Goal: Task Accomplishment & Management: Manage account settings

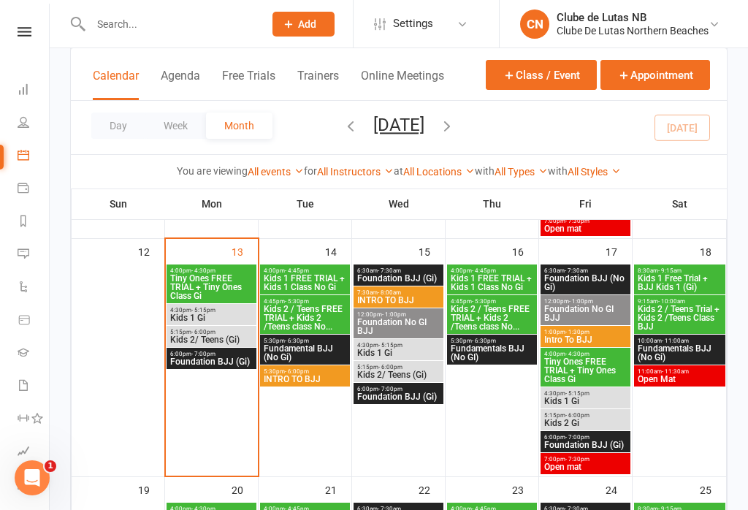
scroll to position [569, 0]
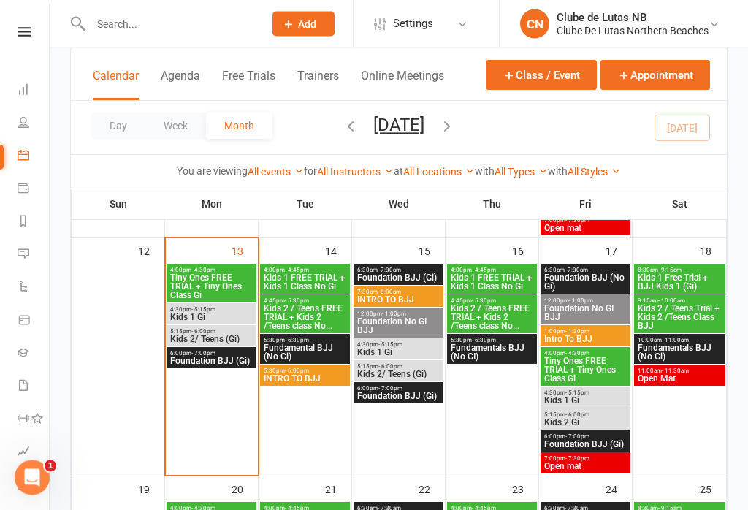
click at [191, 283] on span "Tiny Ones FREE TRIAL + Tiny Ones Class Gi" at bounding box center [211, 287] width 84 height 26
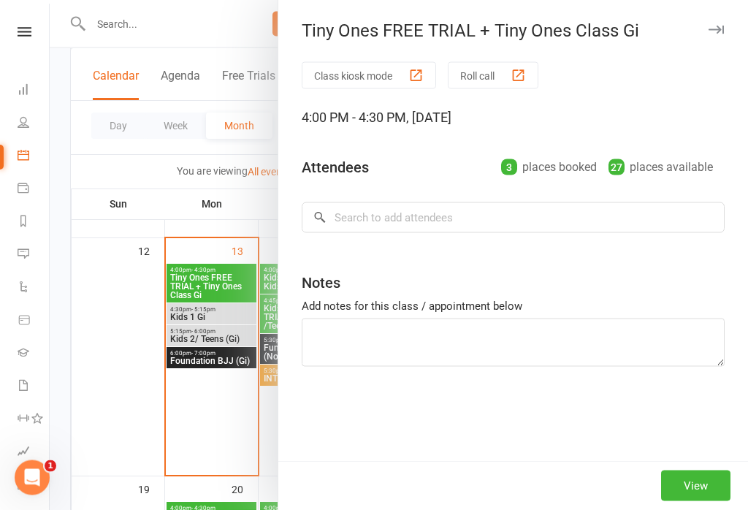
scroll to position [570, 0]
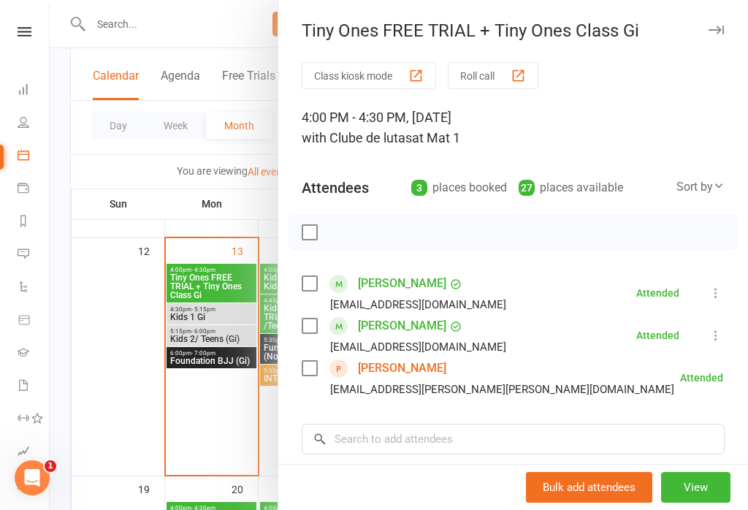
click at [176, 309] on div at bounding box center [399, 255] width 698 height 510
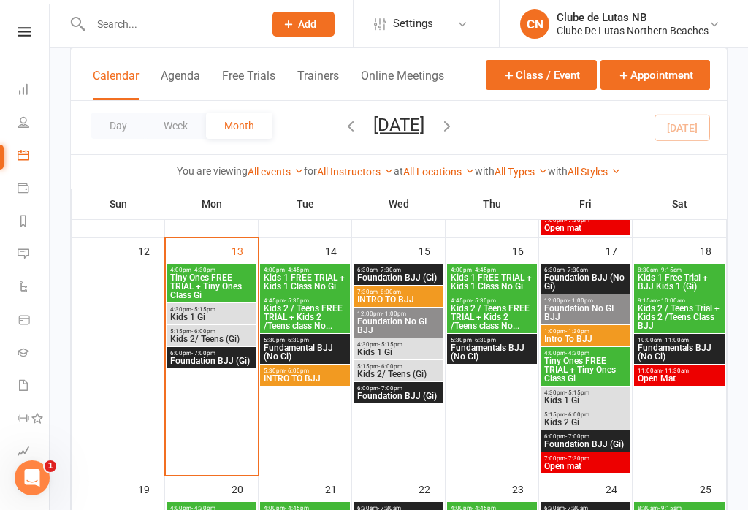
click at [186, 300] on div "4:00pm - 4:30pm Tiny Ones FREE TRIAL + Tiny Ones Class Gi" at bounding box center [212, 283] width 90 height 39
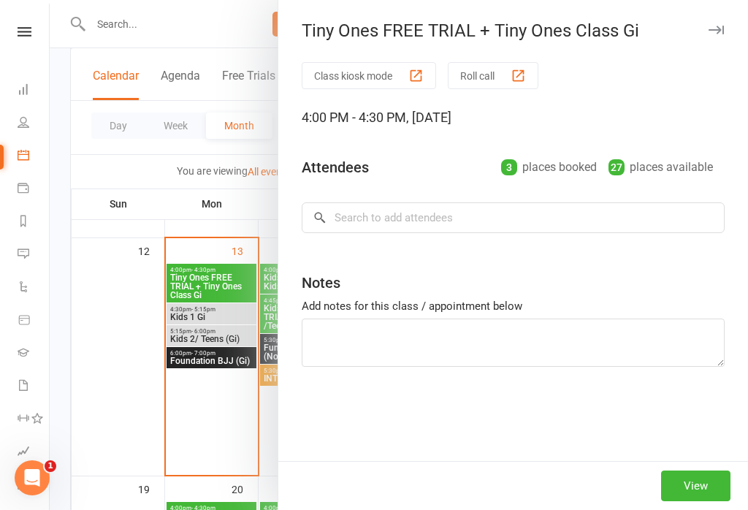
click at [188, 315] on div at bounding box center [399, 255] width 698 height 510
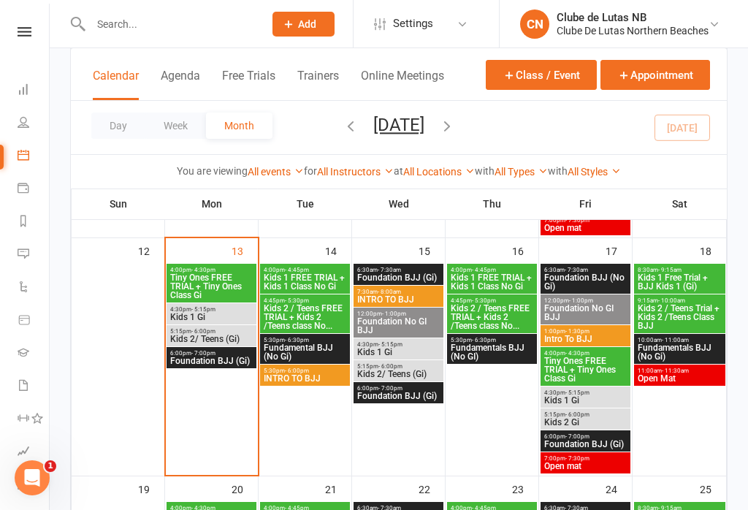
click at [186, 313] on span "Kids 1 Gi" at bounding box center [211, 317] width 84 height 9
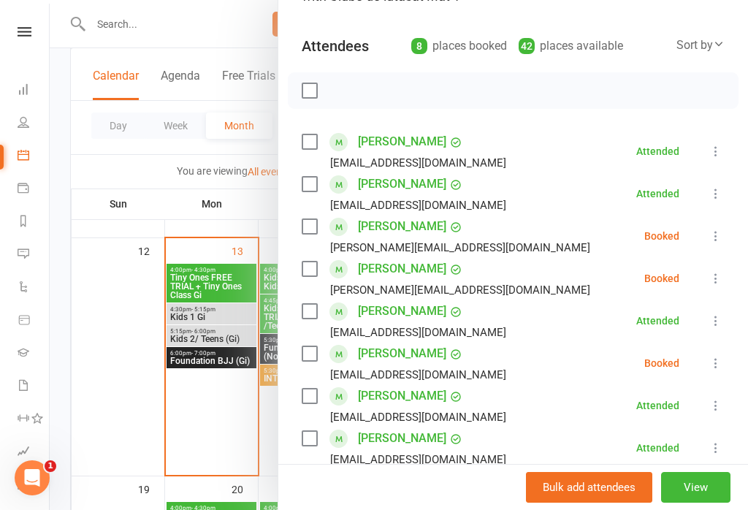
scroll to position [140, 0]
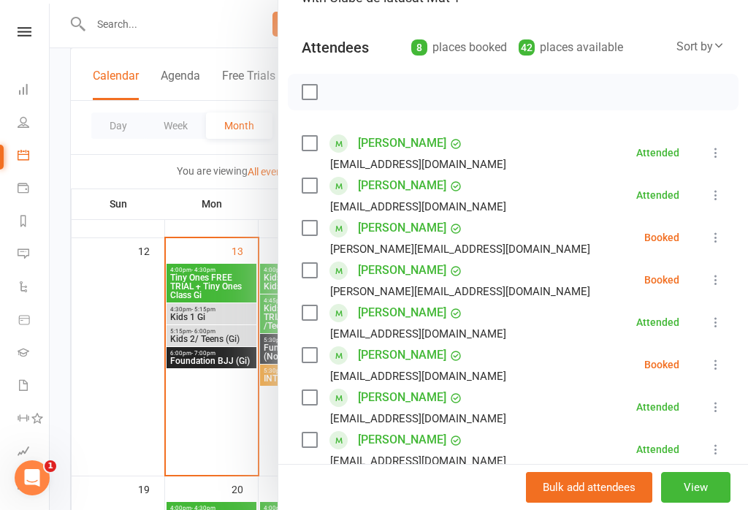
click at [183, 334] on div at bounding box center [399, 255] width 698 height 510
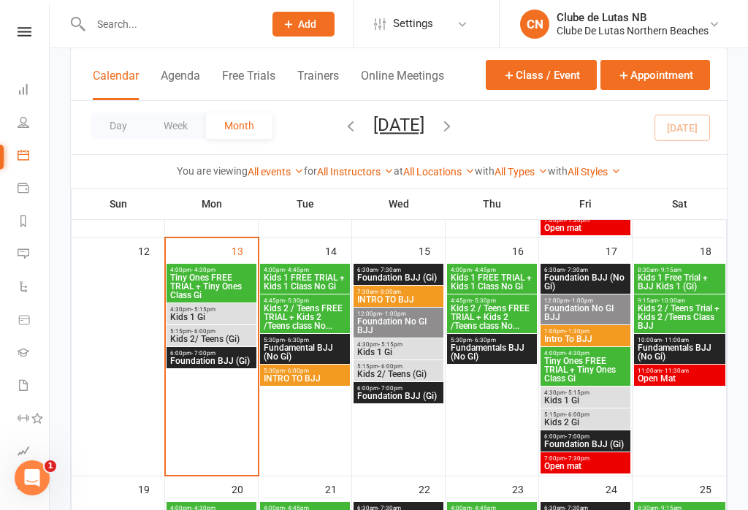
click at [176, 335] on span "Kids 2/ Teens (Gi)" at bounding box center [211, 339] width 84 height 9
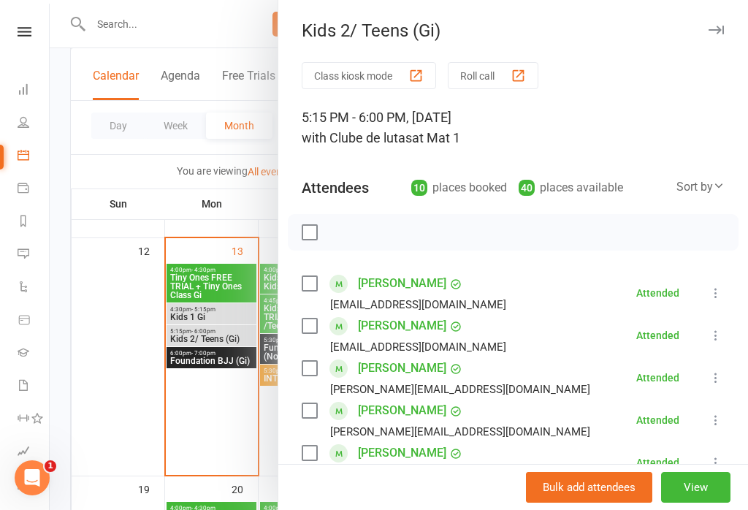
scroll to position [0, 0]
click at [180, 356] on div at bounding box center [399, 255] width 698 height 510
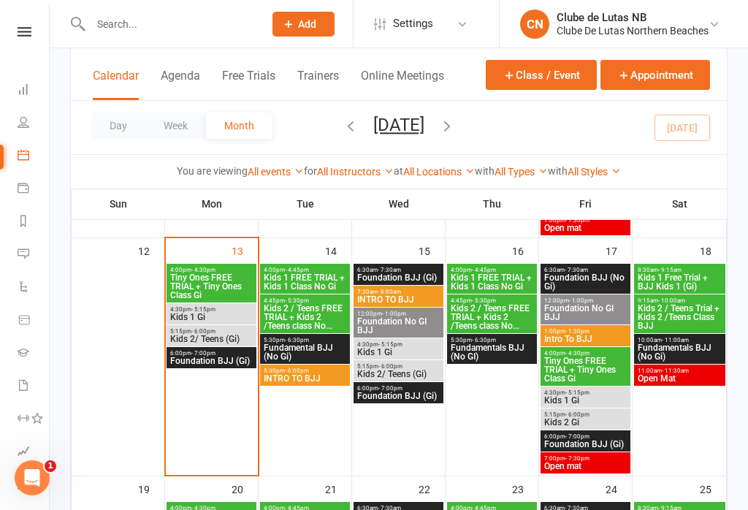
click at [178, 356] on span "Foundation BJJ (Gi)" at bounding box center [211, 360] width 84 height 9
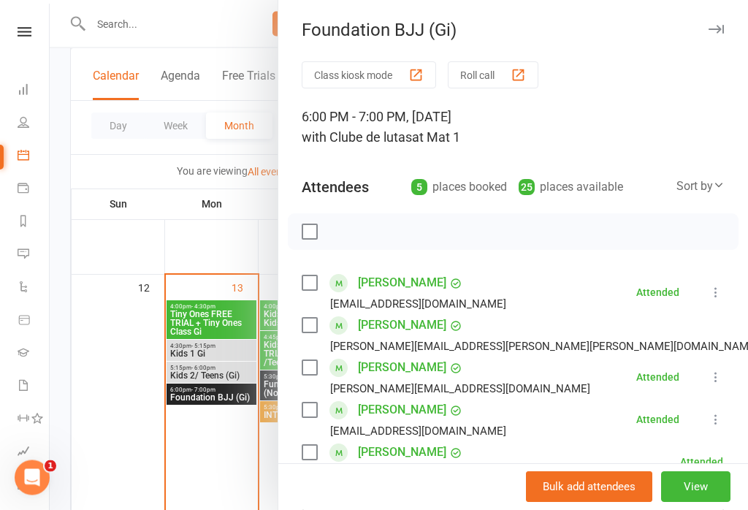
scroll to position [533, 0]
click at [725, 19] on div "Foundation BJJ (Gi) Class kiosk mode Roll call 6:00 PM - 7:00 PM, [DATE] with C…" at bounding box center [513, 255] width 470 height 510
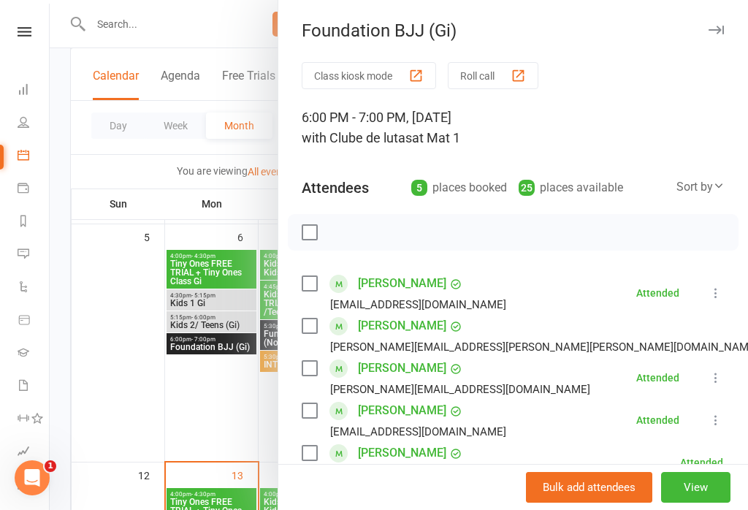
scroll to position [344, 0]
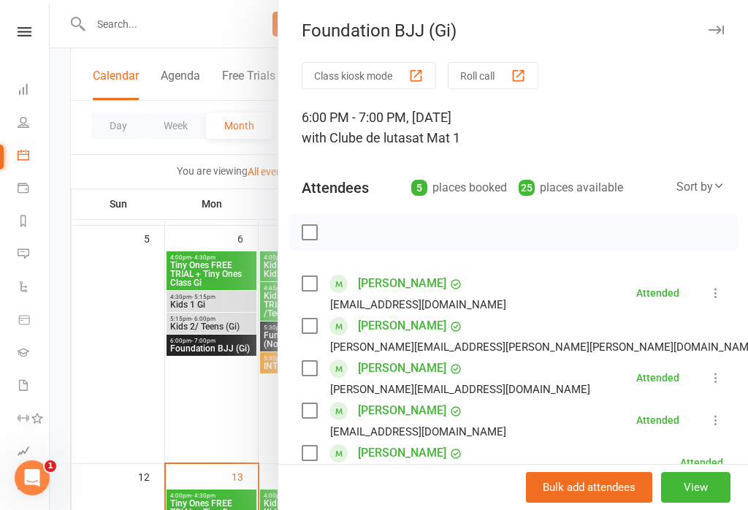
click at [717, 485] on button "View" at bounding box center [695, 487] width 69 height 31
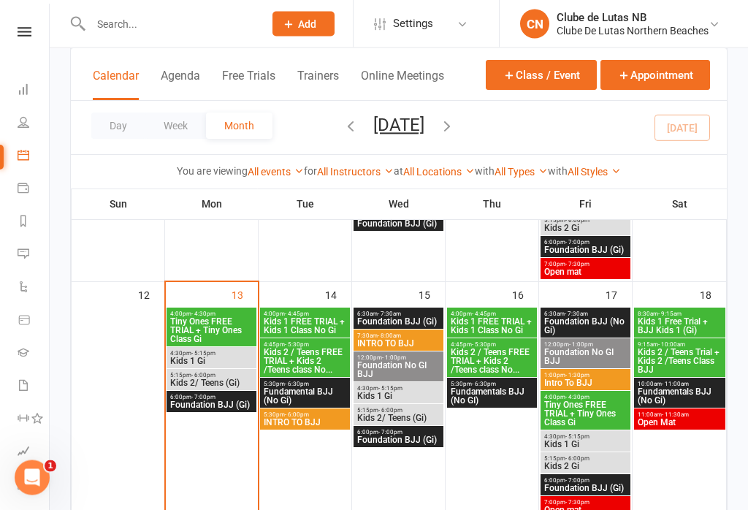
scroll to position [575, 0]
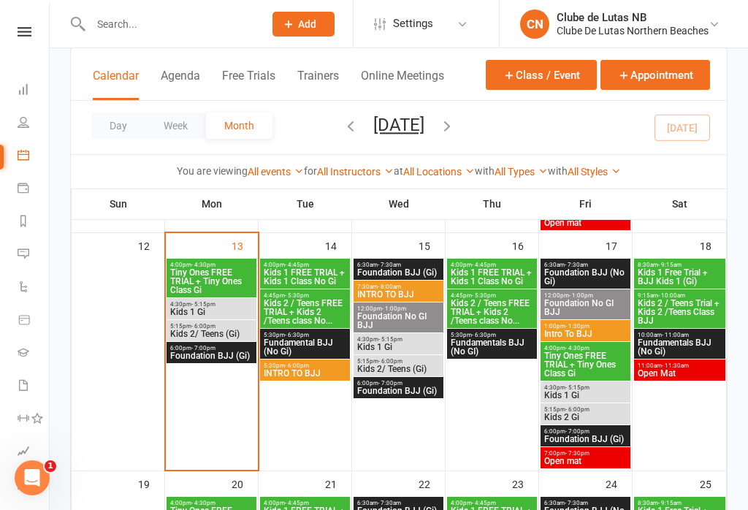
click at [323, 275] on span "Kids 1 FREE TRIAL + Kids 1 Class No Gi" at bounding box center [305, 277] width 84 height 18
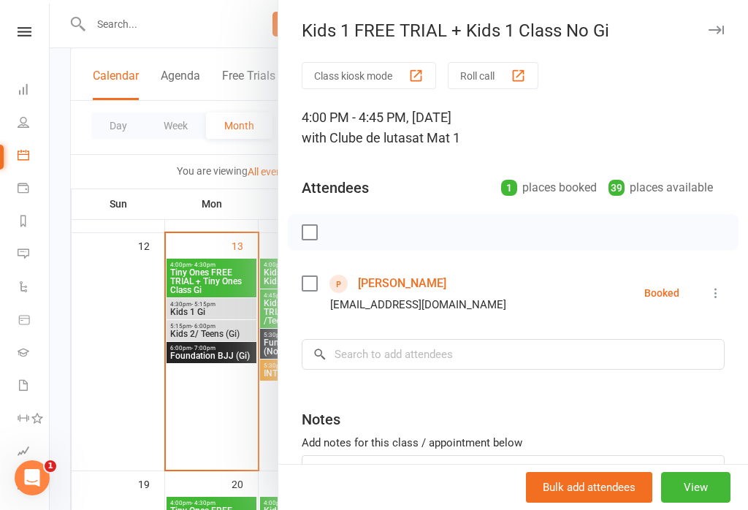
click at [408, 295] on link "[PERSON_NAME]" at bounding box center [402, 283] width 88 height 23
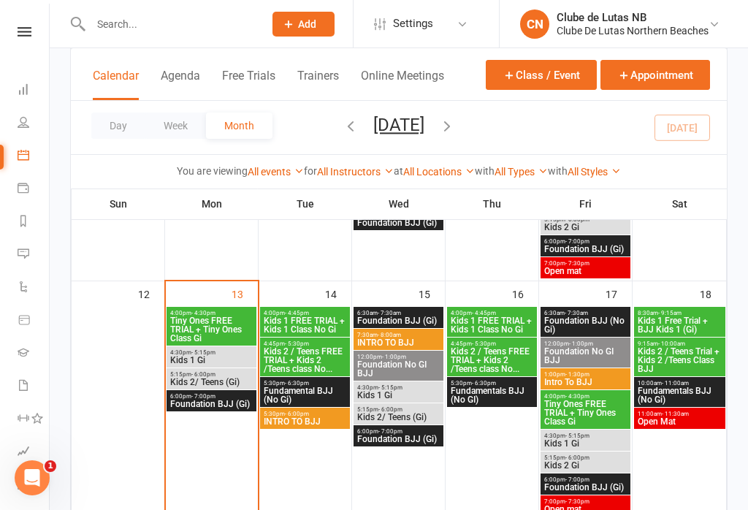
scroll to position [540, 0]
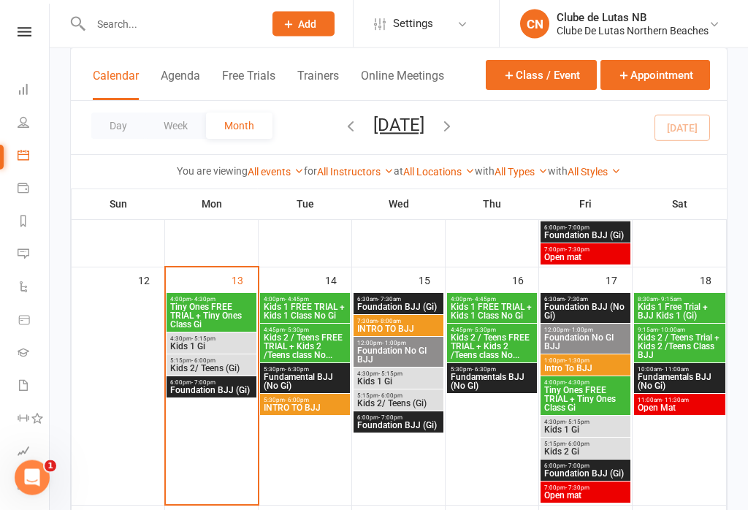
click at [295, 339] on span "Kids 2 / Teens FREE TRIAL + Kids 2 /Teens class No..." at bounding box center [305, 347] width 84 height 26
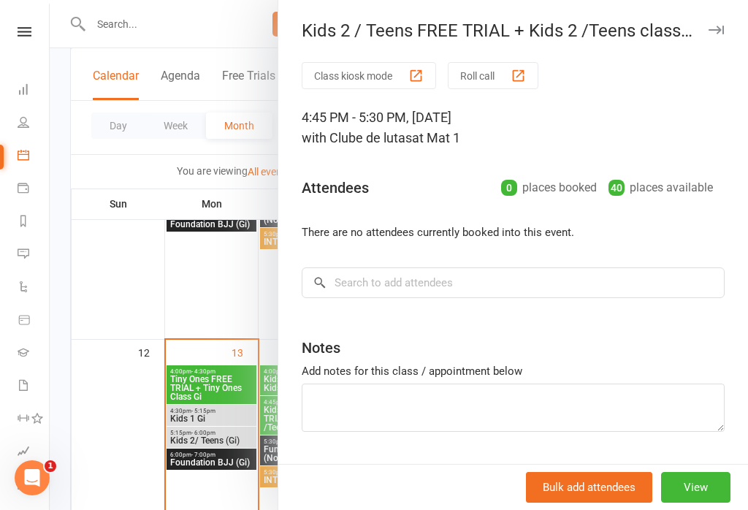
scroll to position [466, 0]
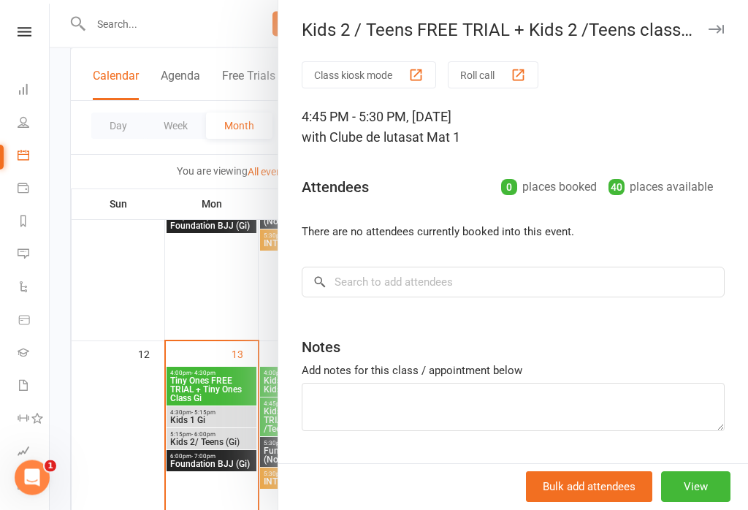
click at [723, 18] on div "Kids 2 / Teens FREE TRIAL + Kids 2 /Teens class No... Class kiosk mode Roll cal…" at bounding box center [513, 255] width 470 height 510
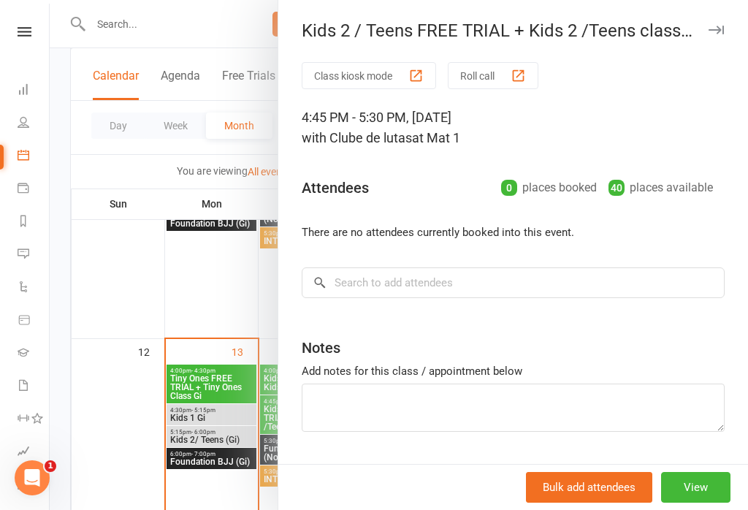
scroll to position [472, 0]
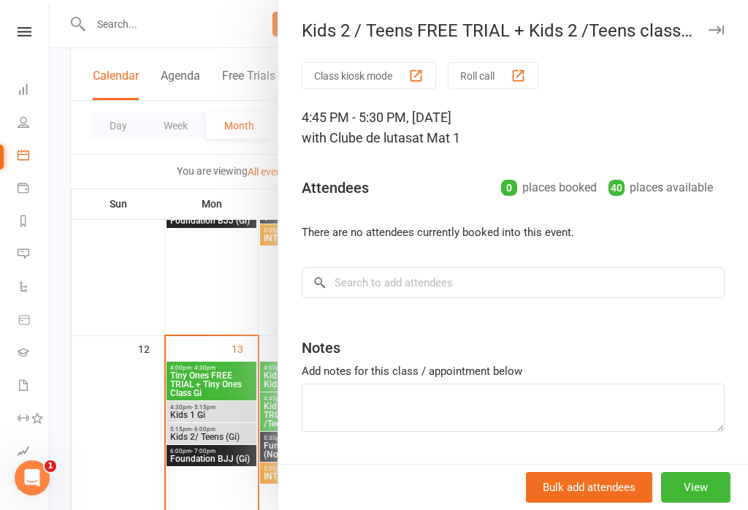
click at [259, 408] on div at bounding box center [399, 255] width 698 height 510
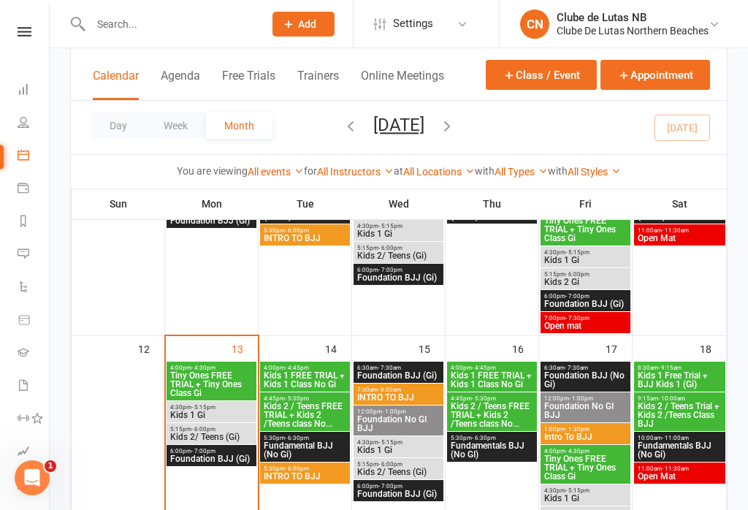
click at [286, 446] on span "Fundamental BJJ (No Gi)" at bounding box center [305, 450] width 84 height 18
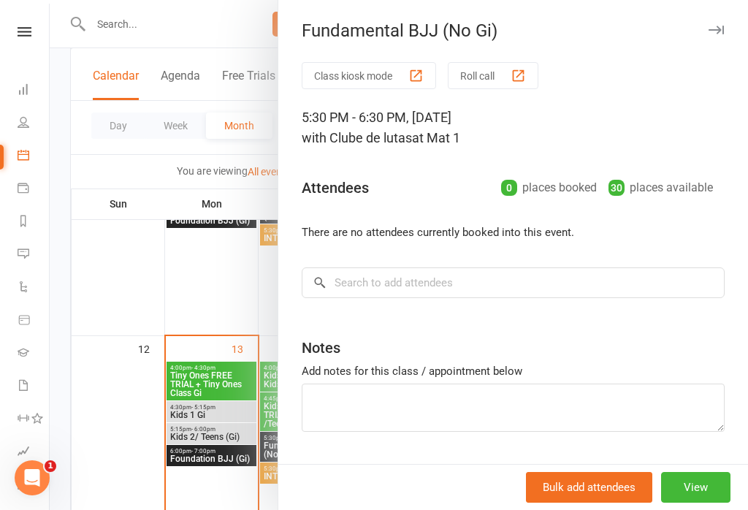
click at [719, 31] on icon "button" at bounding box center [715, 30] width 15 height 9
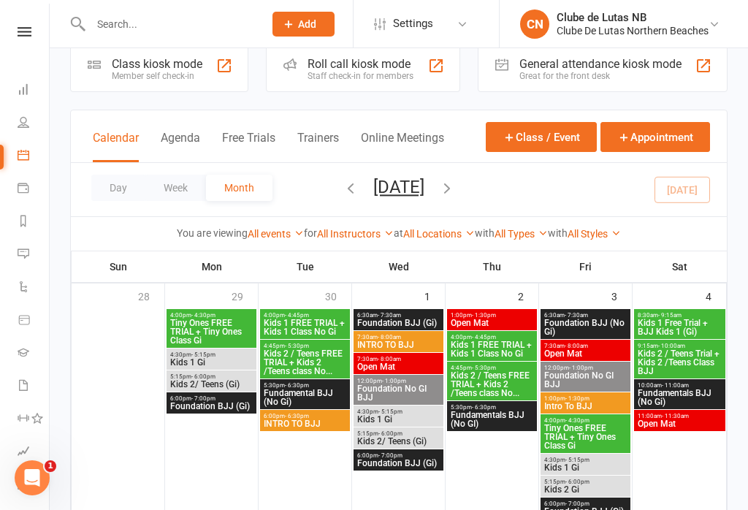
scroll to position [0, 0]
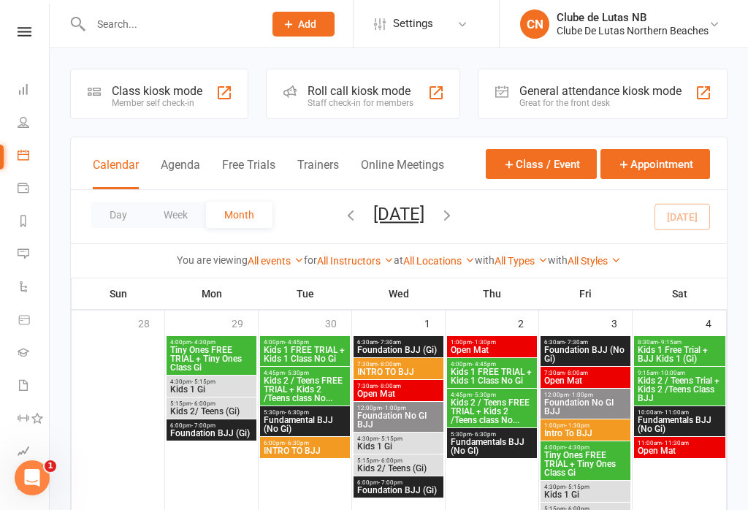
click at [12, 89] on li "Dashboard" at bounding box center [24, 91] width 49 height 33
click at [23, 86] on icon at bounding box center [24, 89] width 12 height 12
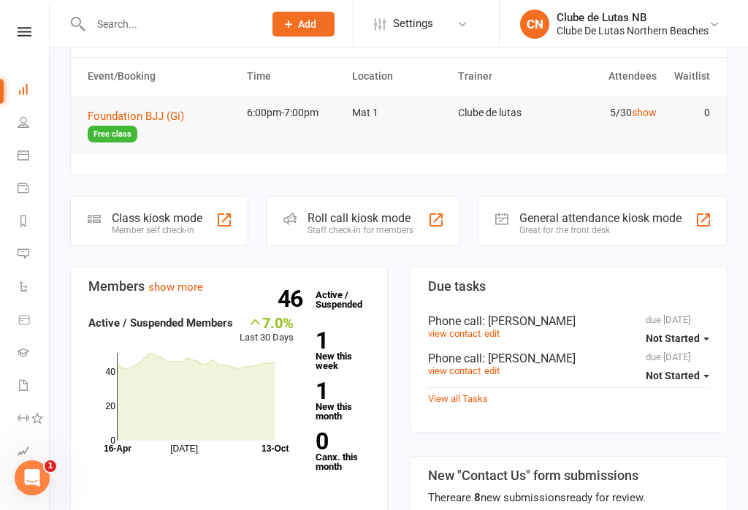
scroll to position [119, 0]
click at [18, 122] on icon at bounding box center [24, 122] width 12 height 12
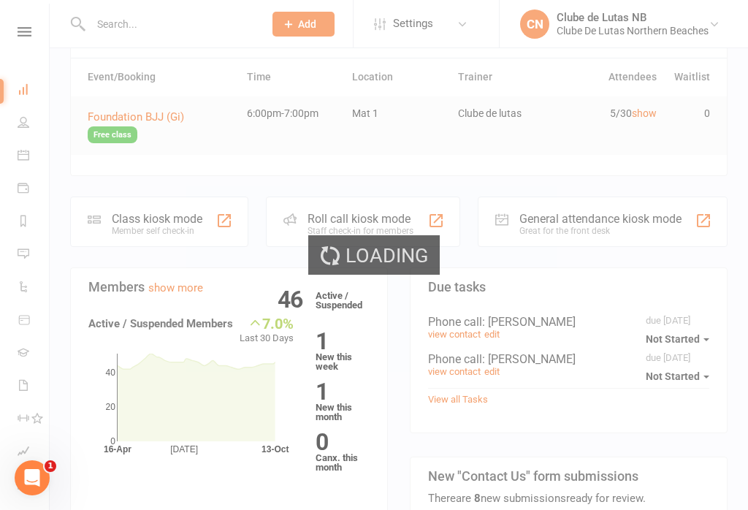
select select "100"
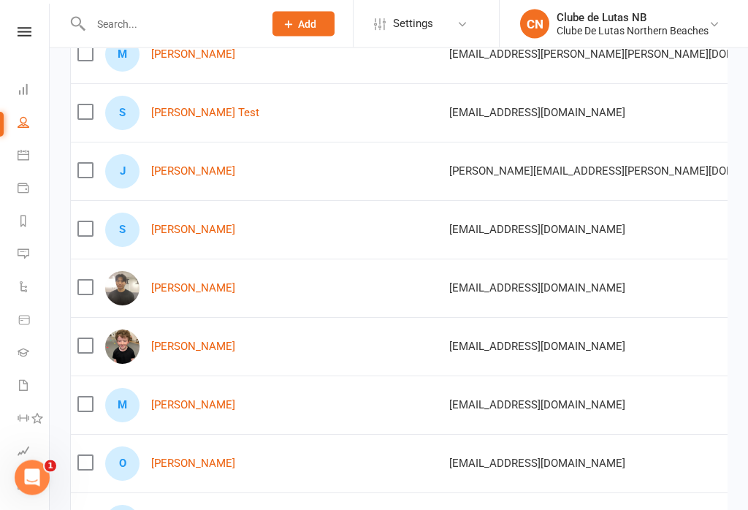
scroll to position [2162, 0]
